Goal: Task Accomplishment & Management: Manage account settings

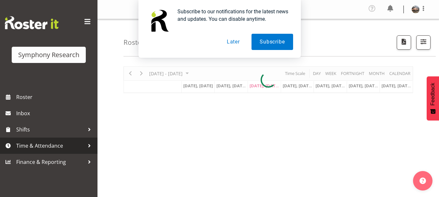
click at [39, 144] on span "Time & Attendance" at bounding box center [50, 146] width 68 height 10
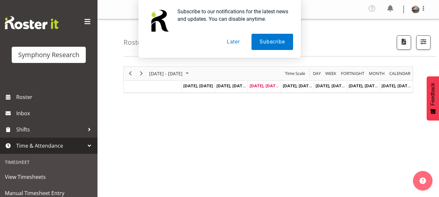
click at [238, 39] on button "Later" at bounding box center [233, 42] width 29 height 16
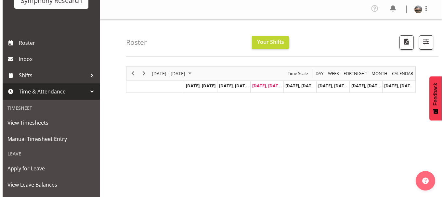
scroll to position [59, 0]
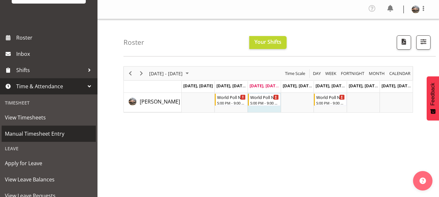
drag, startPoint x: 92, startPoint y: 109, endPoint x: 89, endPoint y: 138, distance: 30.0
click at [89, 138] on div "Timesheet View Timesheets Manual Timesheet Entry Leave Apply for Leave View Lea…" at bounding box center [48, 181] width 97 height 173
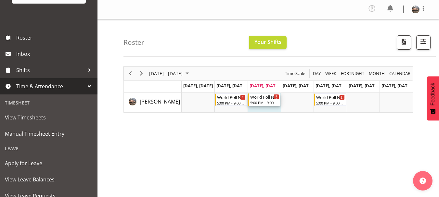
click at [267, 101] on div "5:00 PM - 9:00 PM" at bounding box center [264, 102] width 29 height 5
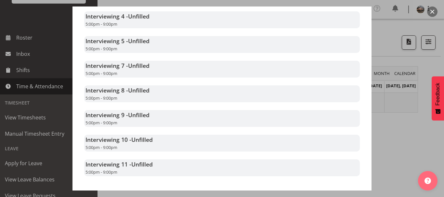
scroll to position [0, 0]
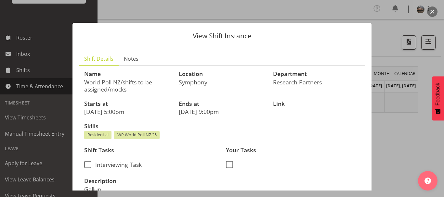
click at [432, 9] on button "button" at bounding box center [432, 11] width 10 height 10
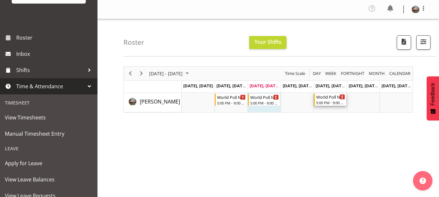
click at [337, 101] on div "5:00 PM - 9:00 PM" at bounding box center [330, 102] width 29 height 5
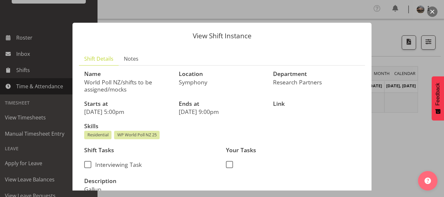
click at [430, 12] on button "button" at bounding box center [432, 11] width 10 height 10
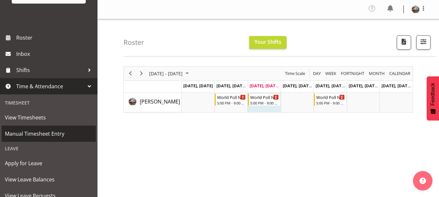
click at [18, 133] on span "Manual Timesheet Entry" at bounding box center [49, 134] width 88 height 10
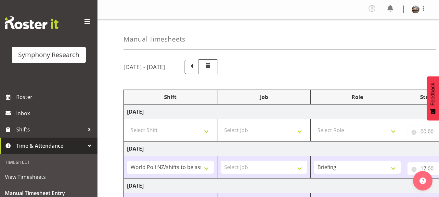
select select "81335"
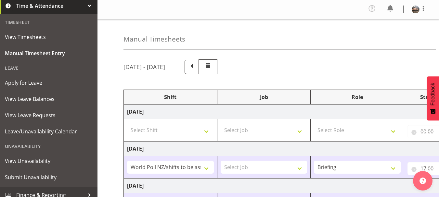
scroll to position [146, 0]
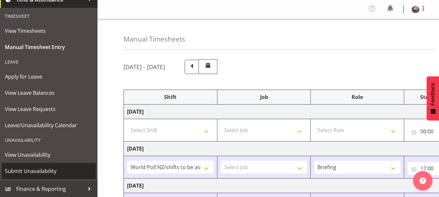
click at [42, 171] on span "Submit Unavailability" at bounding box center [49, 171] width 88 height 10
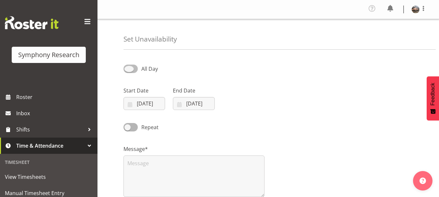
click at [128, 71] on span at bounding box center [130, 69] width 14 height 8
click at [128, 71] on input "All Day" at bounding box center [125, 69] width 4 height 4
checkbox input "true"
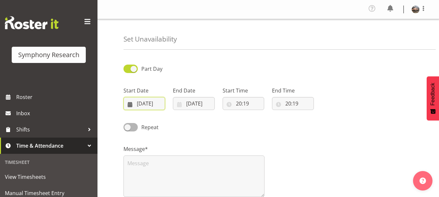
click at [141, 102] on input "03/09/2025" at bounding box center [144, 103] width 42 height 13
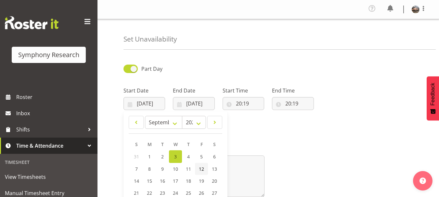
click at [200, 169] on span "12" at bounding box center [201, 169] width 5 height 6
type input "12/09/2025"
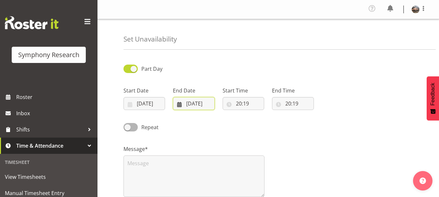
click at [194, 101] on input "03/09/2025" at bounding box center [194, 103] width 42 height 13
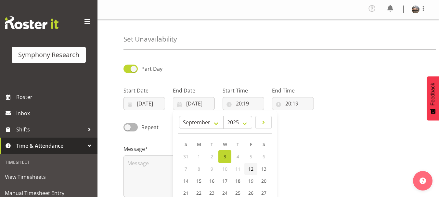
click at [251, 172] on span "12" at bounding box center [250, 169] width 5 height 6
type input "12/09/2025"
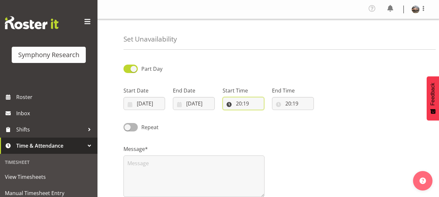
click at [240, 103] on input "20:19" at bounding box center [244, 103] width 42 height 13
click at [261, 122] on select "00 01 02 03 04 05 06 07 08 09 10 11 12 13 14 15 16 17 18 19 20 21 22 23" at bounding box center [267, 120] width 15 height 13
select select "17"
click at [260, 114] on select "00 01 02 03 04 05 06 07 08 09 10 11 12 13 14 15 16 17 18 19 20 21 22 23" at bounding box center [267, 120] width 15 height 13
type input "17:19"
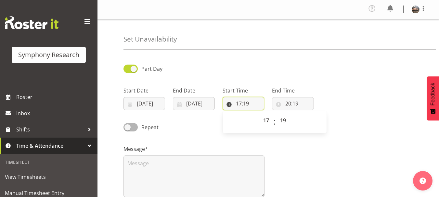
click at [245, 103] on input "17:19" at bounding box center [244, 103] width 42 height 13
click at [282, 122] on select "00 01 02 03 04 05 06 07 08 09 10 11 12 13 14 15 16 17 18 19 20 21 22 23 24 25 2…" at bounding box center [284, 120] width 15 height 13
select select "0"
click at [277, 114] on select "00 01 02 03 04 05 06 07 08 09 10 11 12 13 14 15 16 17 18 19 20 21 22 23 24 25 2…" at bounding box center [284, 120] width 15 height 13
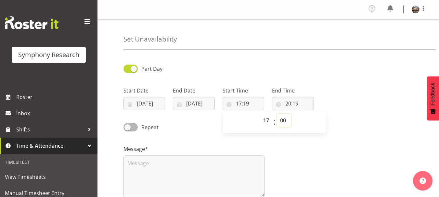
type input "17:00"
click at [289, 104] on input "20:19" at bounding box center [293, 103] width 42 height 13
click at [315, 118] on select "00 01 02 03 04 05 06 07 08 09 10 11 12 13 14 15 16 17 18 19 20 21 22 23" at bounding box center [316, 120] width 15 height 13
select select "21"
click at [309, 114] on select "00 01 02 03 04 05 06 07 08 09 10 11 12 13 14 15 16 17 18 19 20 21 22 23" at bounding box center [316, 120] width 15 height 13
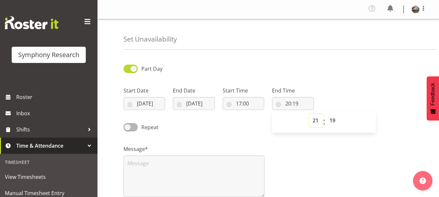
type input "21:19"
click at [296, 102] on input "21:19" at bounding box center [293, 103] width 42 height 13
click at [333, 121] on select "00 01 02 03 04 05 06 07 08 09 10 11 12 13 14 15 16 17 18 19 20 21 22 23 24 25 2…" at bounding box center [333, 120] width 15 height 13
select select "0"
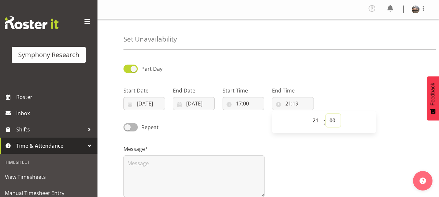
click at [326, 114] on select "00 01 02 03 04 05 06 07 08 09 10 11 12 13 14 15 16 17 18 19 20 21 22 23 24 25 2…" at bounding box center [333, 120] width 15 height 13
type input "21:00"
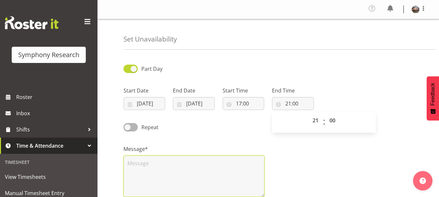
click at [199, 181] on textarea at bounding box center [193, 177] width 141 height 42
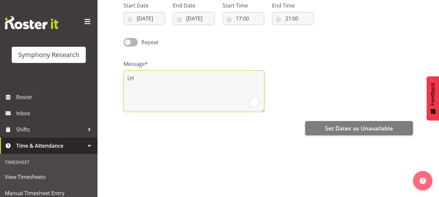
scroll to position [107, 0]
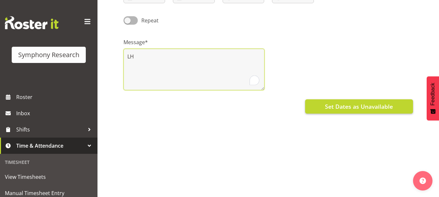
type textarea "LH"
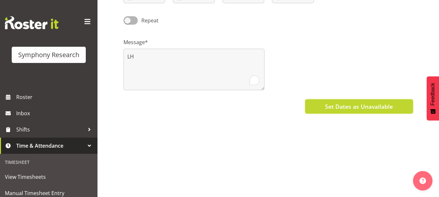
click at [361, 109] on span "Set Dates as Unavailable" at bounding box center [359, 106] width 68 height 8
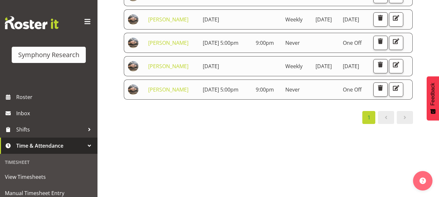
scroll to position [136, 0]
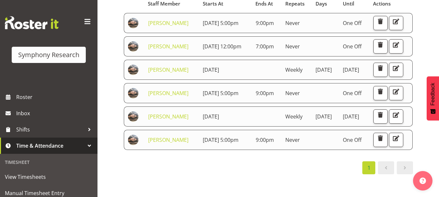
scroll to position [83, 0]
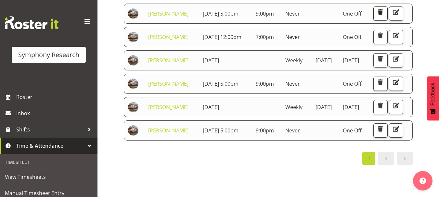
click at [385, 16] on span "button" at bounding box center [380, 12] width 8 height 8
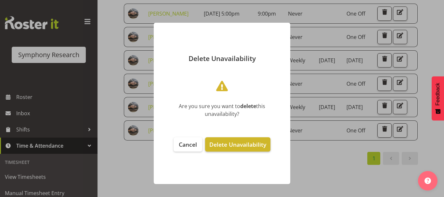
click at [218, 141] on span "Delete Unavailability" at bounding box center [237, 145] width 57 height 8
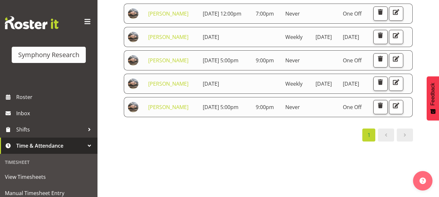
click at [385, 16] on span "button" at bounding box center [380, 12] width 8 height 8
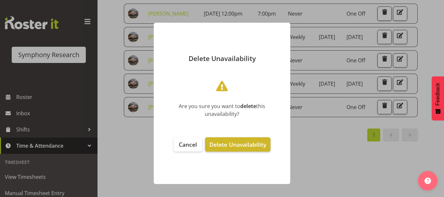
click at [225, 138] on button "Delete Unavailability" at bounding box center [237, 144] width 65 height 14
